Goal: Transaction & Acquisition: Download file/media

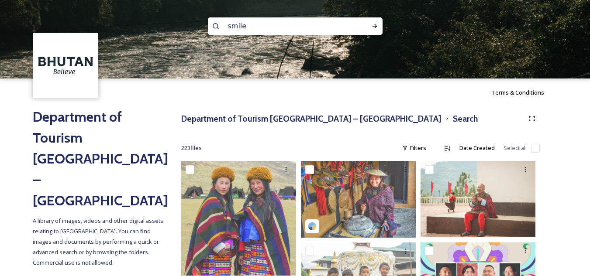
scroll to position [7521, 0]
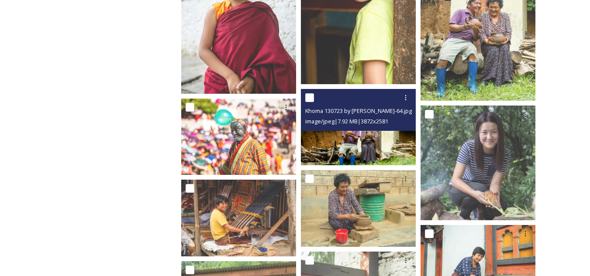
click at [307, 99] on input "checkbox" at bounding box center [309, 97] width 9 height 9
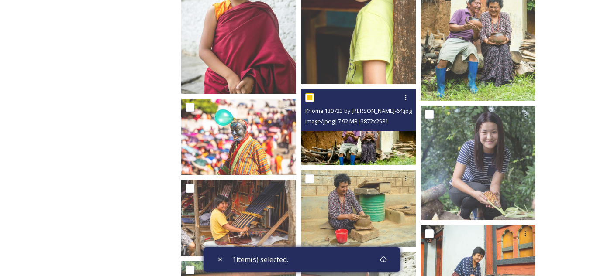
click at [307, 99] on input "checkbox" at bounding box center [309, 97] width 9 height 9
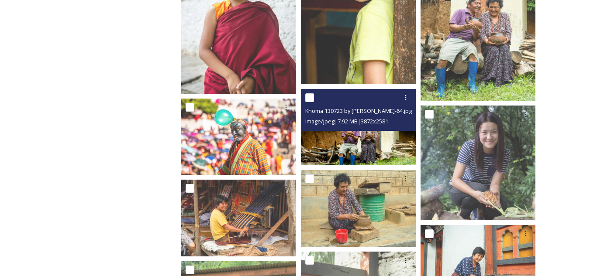
click at [307, 99] on input "checkbox" at bounding box center [309, 97] width 9 height 9
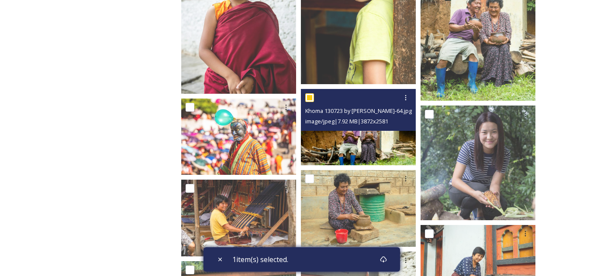
click at [307, 99] on input "checkbox" at bounding box center [309, 97] width 9 height 9
checkbox input "false"
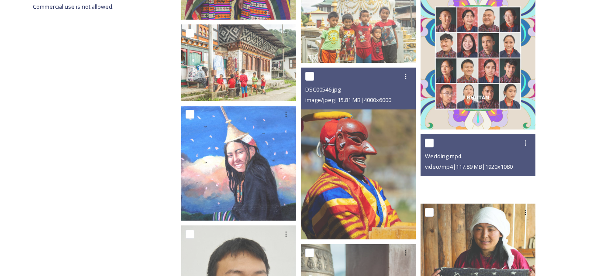
scroll to position [0, 0]
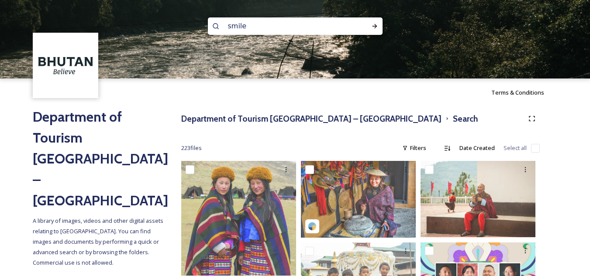
click at [307, 25] on input "smile" at bounding box center [284, 26] width 120 height 19
type input "people"
click at [371, 27] on icon at bounding box center [374, 26] width 7 height 7
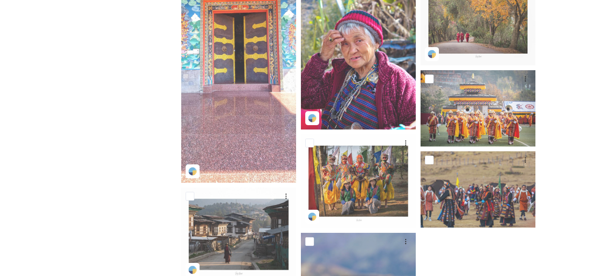
scroll to position [502, 0]
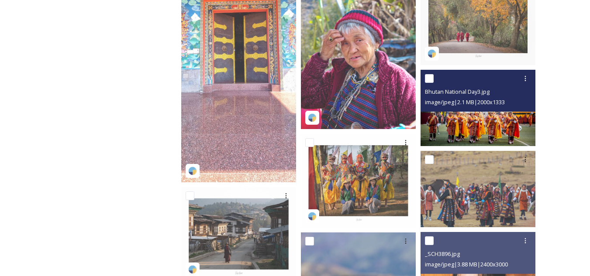
click at [474, 139] on img at bounding box center [478, 108] width 115 height 76
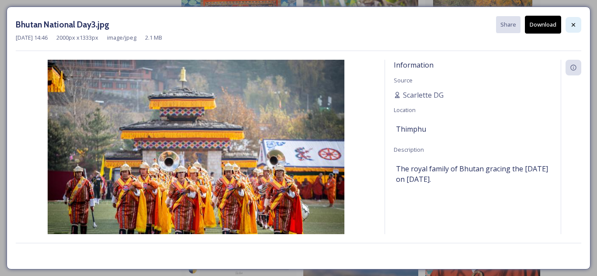
click at [575, 25] on icon at bounding box center [573, 24] width 7 height 7
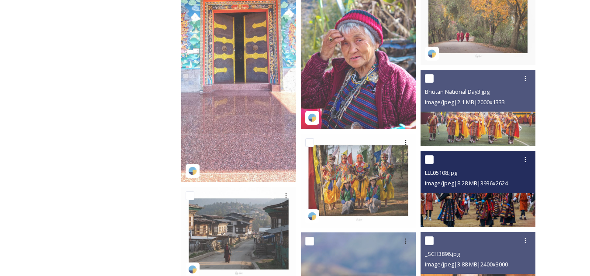
click at [507, 211] on img at bounding box center [478, 189] width 115 height 76
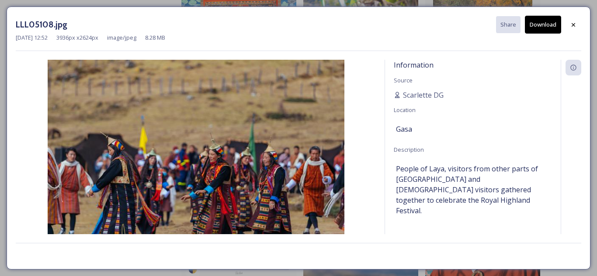
click at [540, 25] on button "Download" at bounding box center [543, 25] width 36 height 18
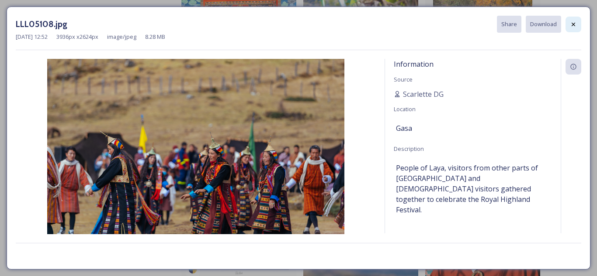
click at [570, 24] on icon at bounding box center [573, 24] width 7 height 7
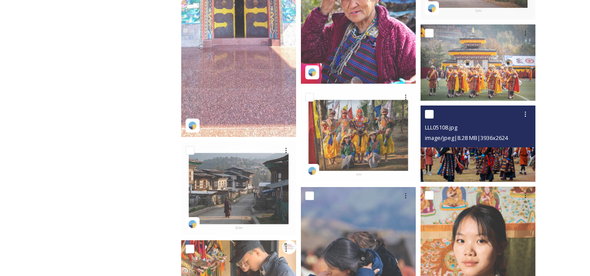
scroll to position [626, 0]
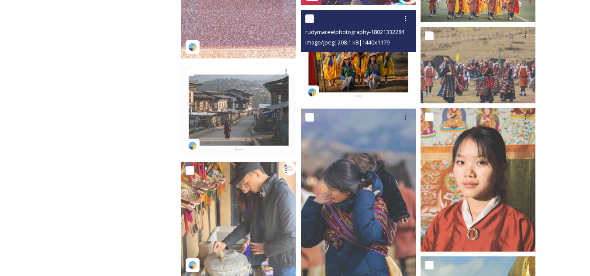
click at [370, 73] on img at bounding box center [358, 57] width 115 height 94
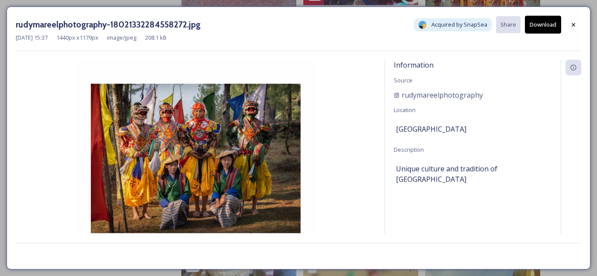
click at [546, 25] on button "Download" at bounding box center [543, 25] width 36 height 18
click at [573, 24] on icon at bounding box center [573, 24] width 7 height 7
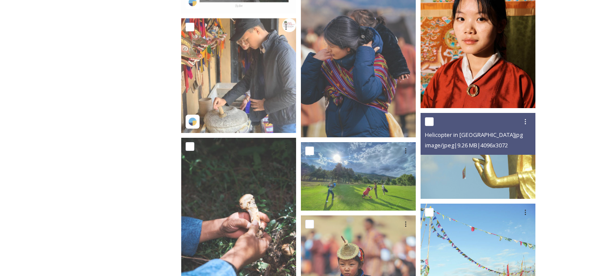
scroll to position [837, 0]
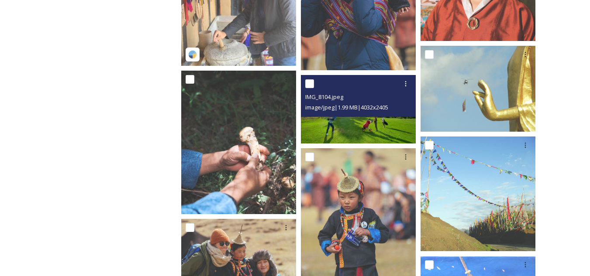
click at [371, 123] on img at bounding box center [358, 109] width 115 height 69
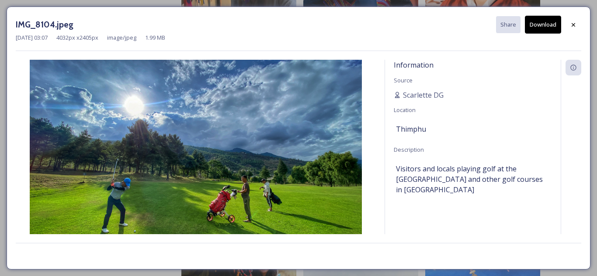
click at [545, 24] on button "Download" at bounding box center [543, 25] width 36 height 18
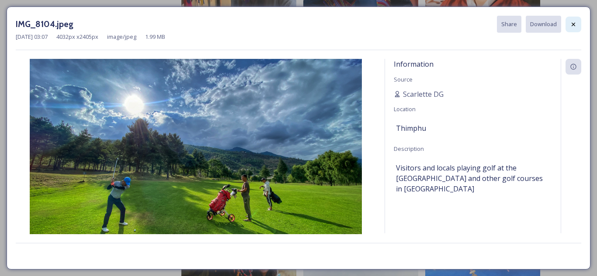
click at [574, 22] on icon at bounding box center [573, 24] width 7 height 7
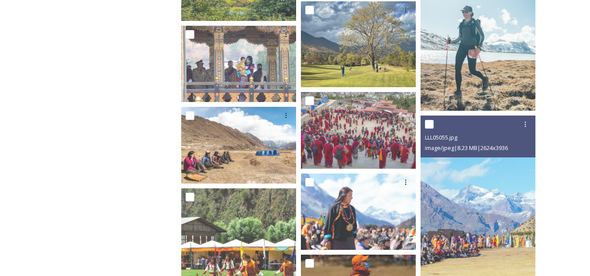
scroll to position [2486, 0]
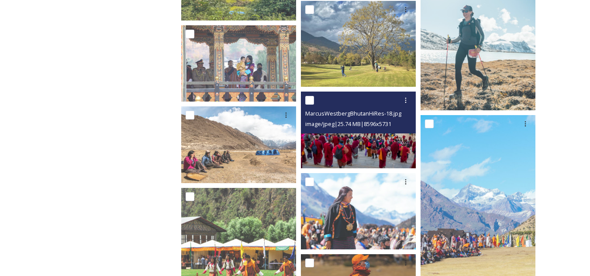
click at [370, 144] on img at bounding box center [358, 130] width 115 height 76
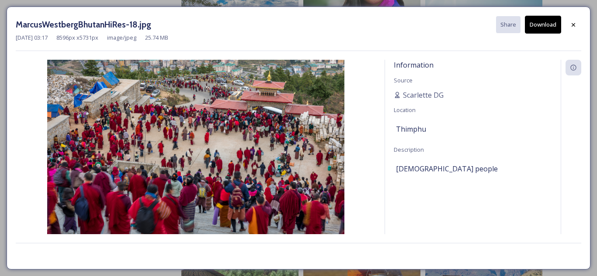
click at [538, 30] on button "Download" at bounding box center [543, 25] width 36 height 18
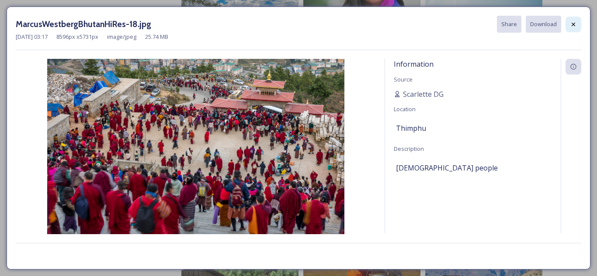
click at [575, 28] on icon at bounding box center [573, 24] width 7 height 7
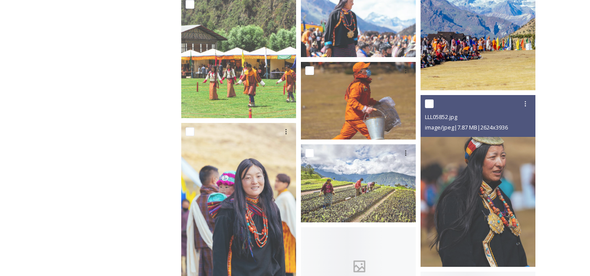
scroll to position [2725, 0]
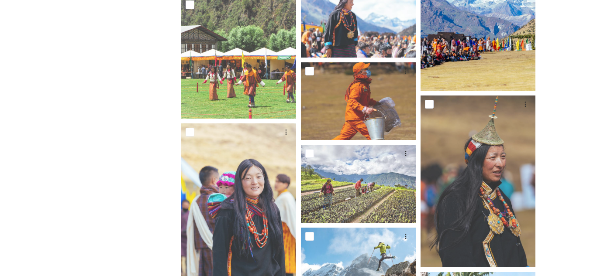
click at [505, 57] on img at bounding box center [478, 4] width 115 height 173
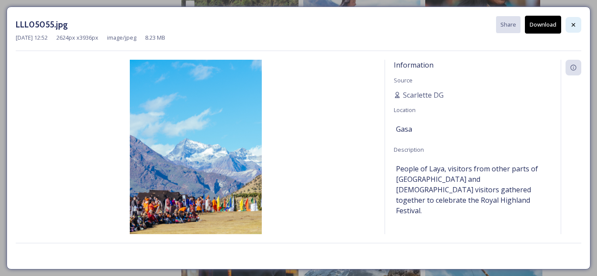
click at [570, 24] on icon at bounding box center [573, 24] width 7 height 7
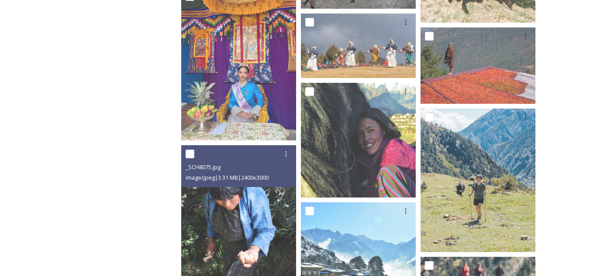
scroll to position [4279, 0]
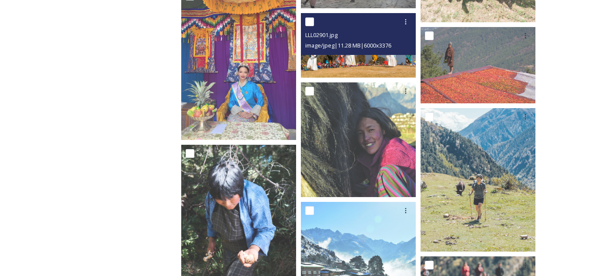
click at [380, 53] on div "LLL02901.jpg image/jpeg | 11.28 MB | 6000 x 3376" at bounding box center [358, 34] width 115 height 42
click at [358, 64] on img at bounding box center [358, 45] width 115 height 65
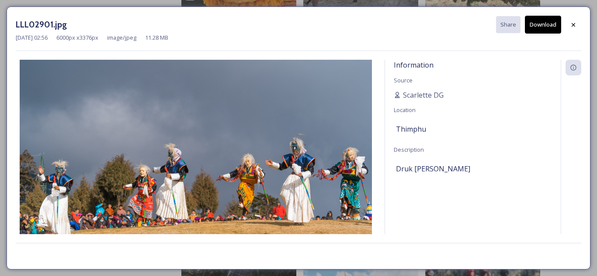
click at [540, 23] on button "Download" at bounding box center [543, 25] width 36 height 18
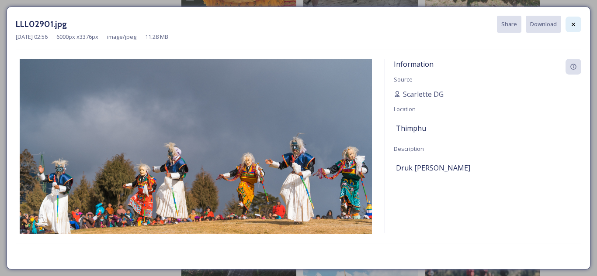
click at [574, 24] on icon at bounding box center [573, 24] width 7 height 7
